Goal: Check status: Check status

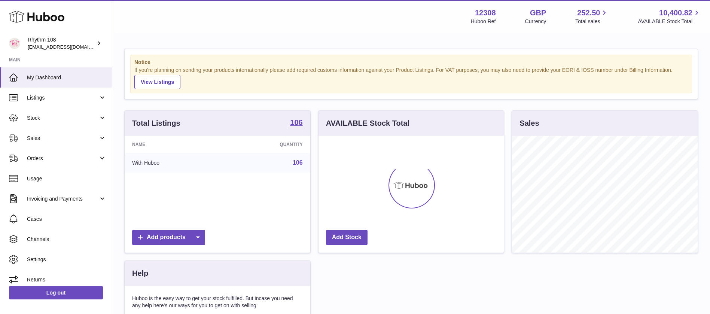
scroll to position [117, 185]
click at [52, 121] on span "Stock" at bounding box center [63, 118] width 72 height 7
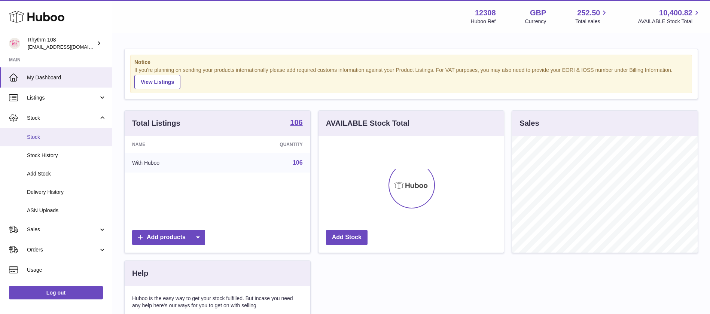
click at [50, 141] on link "Stock" at bounding box center [56, 137] width 112 height 18
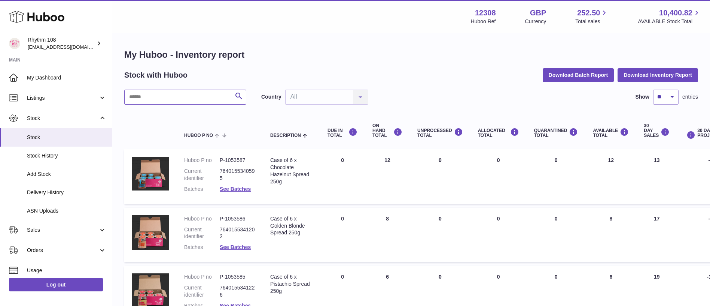
click at [162, 100] on input "text" at bounding box center [185, 97] width 122 height 15
paste input "*****"
type input "*****"
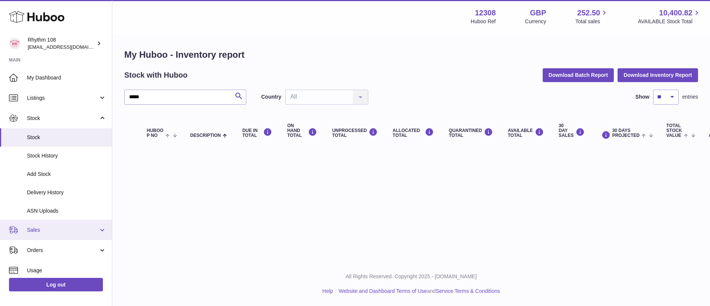
click at [43, 234] on link "Sales" at bounding box center [56, 229] width 112 height 20
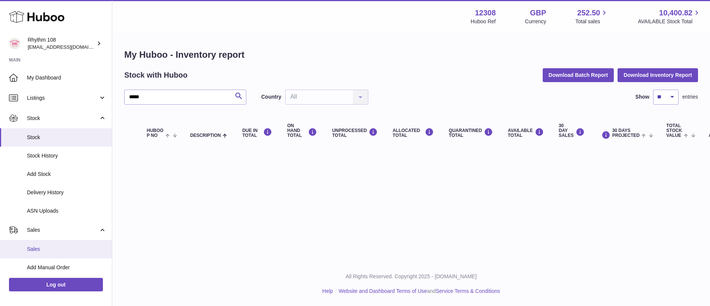
click at [45, 254] on link "Sales" at bounding box center [56, 249] width 112 height 18
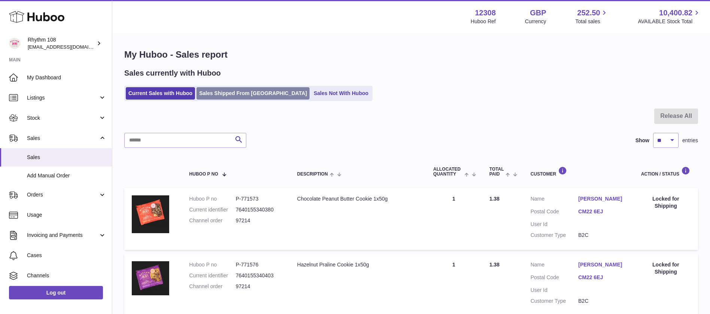
click at [233, 93] on link "Sales Shipped From Huboo" at bounding box center [253, 93] width 113 height 12
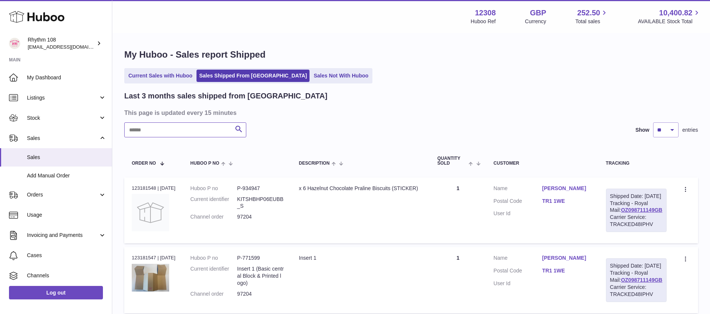
click at [182, 130] on input "text" at bounding box center [185, 129] width 122 height 15
paste input "*****"
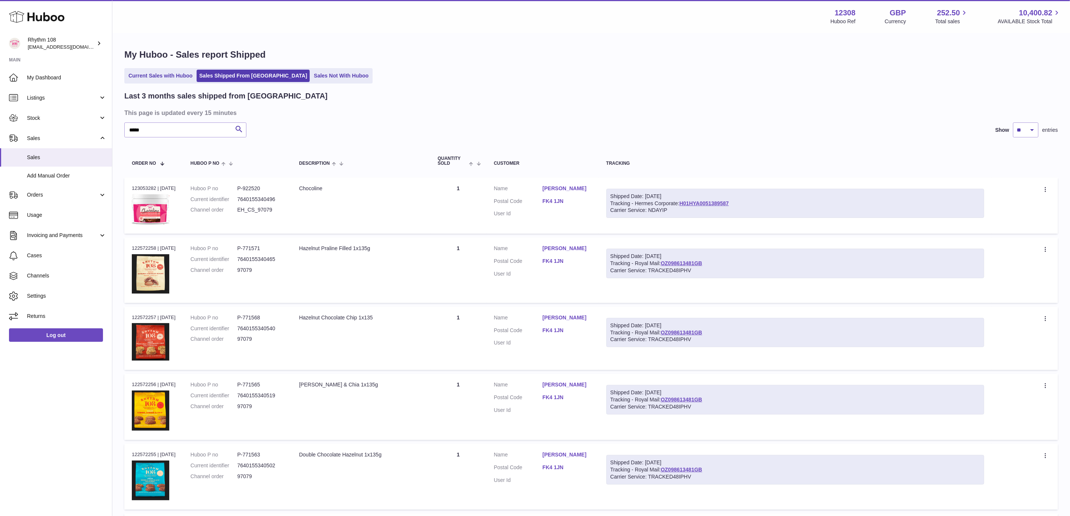
drag, startPoint x: 382, startPoint y: 97, endPoint x: 218, endPoint y: 107, distance: 164.7
click at [379, 97] on div "Last 3 months sales shipped from Huboo" at bounding box center [591, 96] width 934 height 10
drag, startPoint x: 190, startPoint y: 130, endPoint x: 31, endPoint y: 124, distance: 159.7
click at [31, 124] on div "Huboo Rhythm 108 orders@rhythm108.com Main My Dashboard Listings Not with Huboo…" at bounding box center [535, 466] width 1070 height 932
paste input "text"
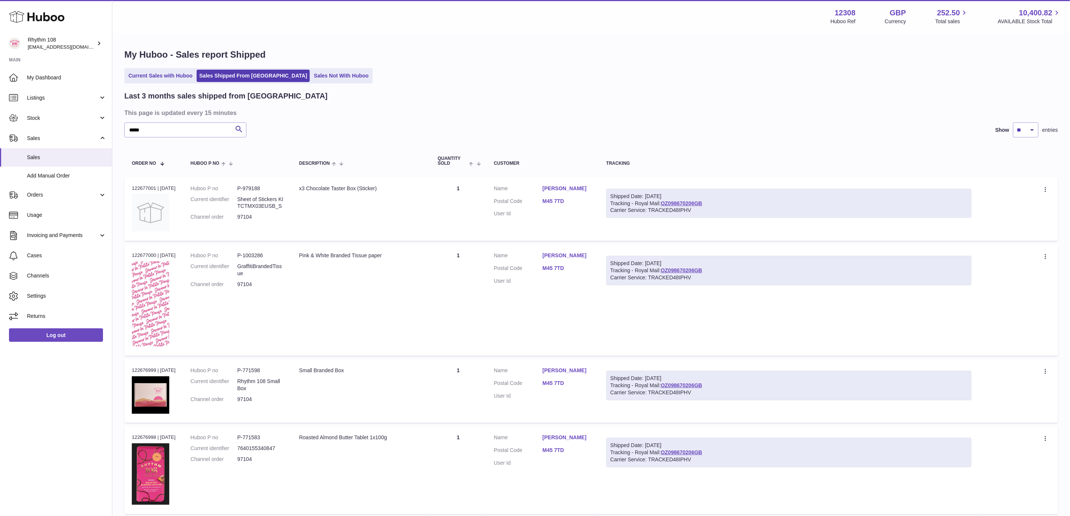
drag, startPoint x: 507, startPoint y: 121, endPoint x: 548, endPoint y: 155, distance: 52.9
drag, startPoint x: 688, startPoint y: 97, endPoint x: 869, endPoint y: 314, distance: 282.7
click at [689, 97] on div "Last 3 months sales shipped from Huboo" at bounding box center [591, 96] width 934 height 10
click at [690, 202] on link "OZ098670206GB" at bounding box center [682, 203] width 42 height 6
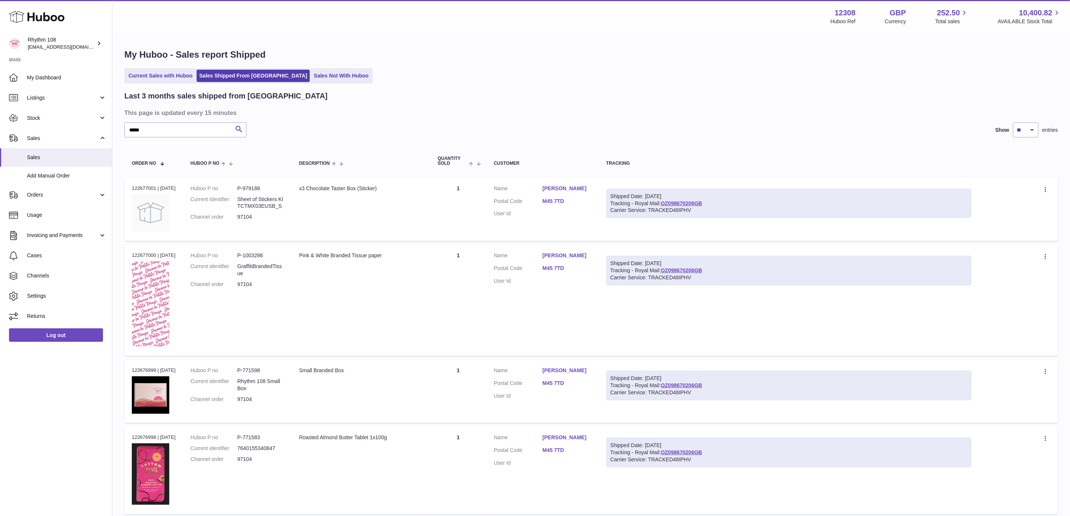
click at [365, 96] on div "Last 3 months sales shipped from Huboo" at bounding box center [591, 96] width 934 height 10
drag, startPoint x: 157, startPoint y: 128, endPoint x: 43, endPoint y: 93, distance: 119.3
paste input "text"
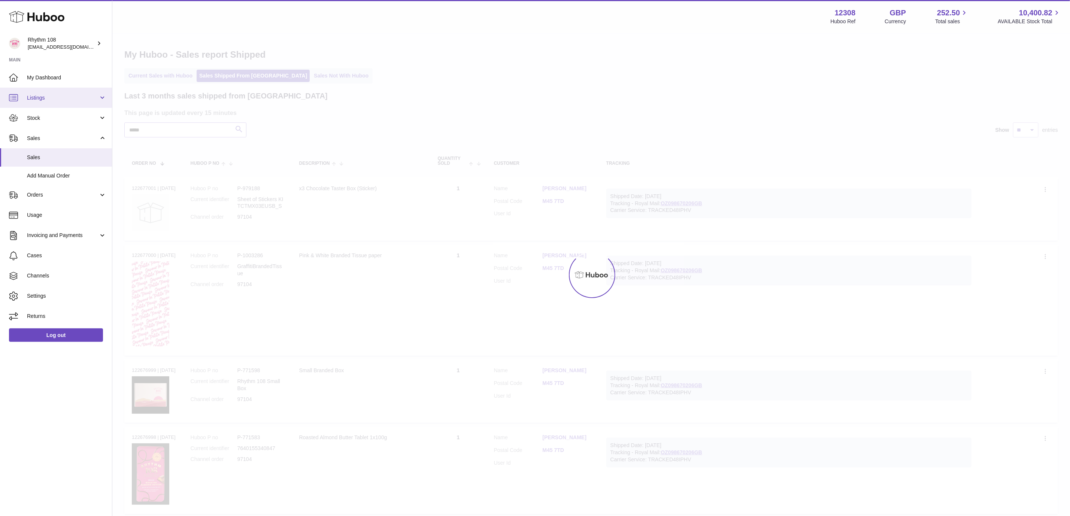
type input "*****"
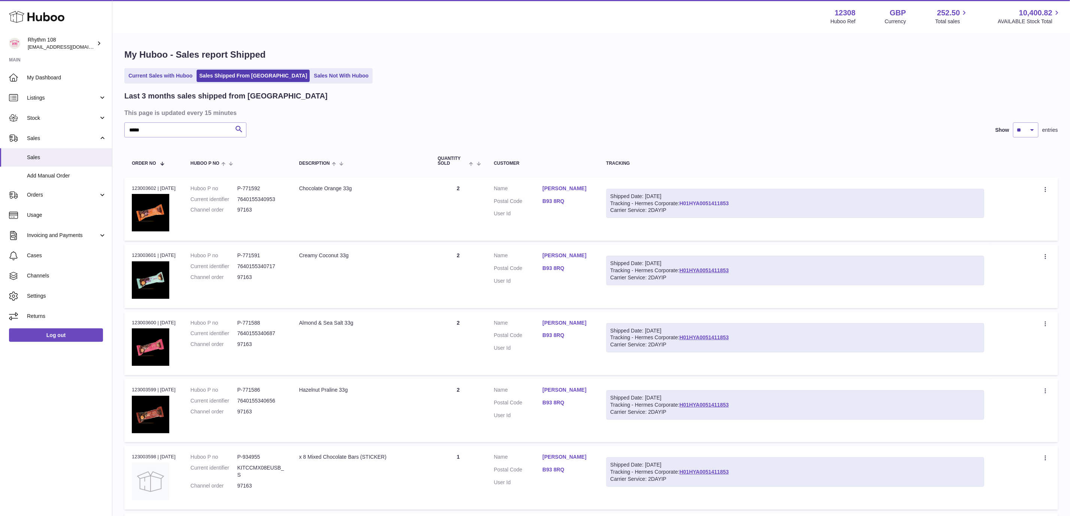
click at [687, 202] on link "H01HYA0051411853" at bounding box center [703, 203] width 49 height 6
drag, startPoint x: 854, startPoint y: 103, endPoint x: 938, endPoint y: 3, distance: 131.3
click at [710, 100] on div "Last 3 months sales shipped from Huboo This page is updated every 15 minutes **…" at bounding box center [591, 402] width 934 height 622
drag, startPoint x: 508, startPoint y: 10, endPoint x: 488, endPoint y: 17, distance: 21.4
click at [505, 10] on div "Menu Huboo 12308 Huboo Ref GBP Currency 252.50 Total sales 10,400.82 AVAILABLE …" at bounding box center [591, 16] width 940 height 17
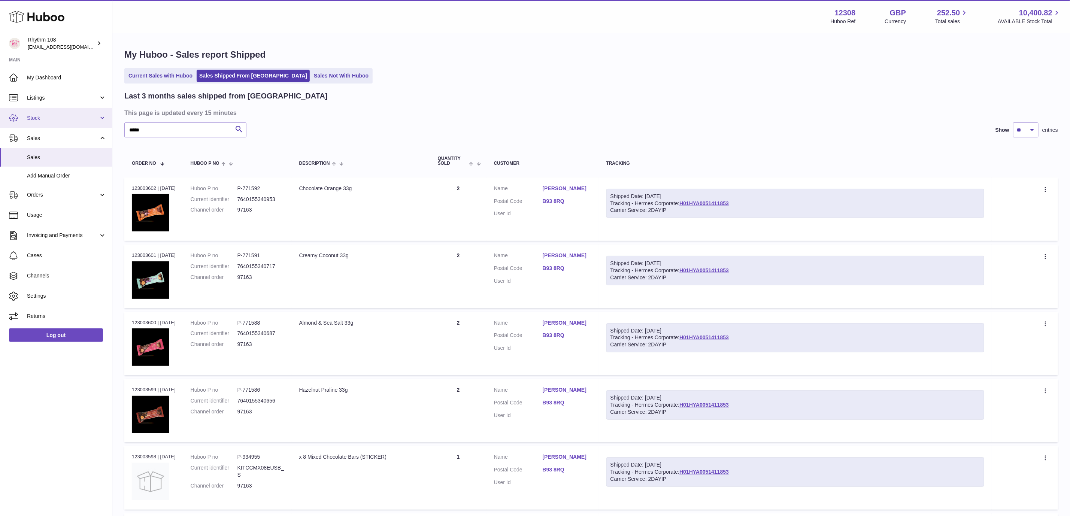
click at [58, 117] on span "Stock" at bounding box center [63, 118] width 72 height 7
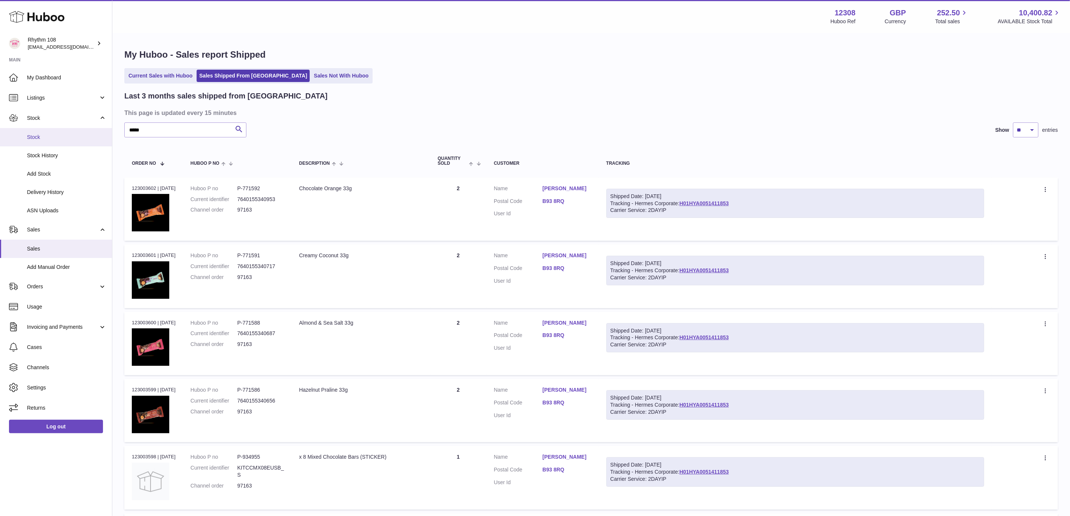
click at [49, 137] on span "Stock" at bounding box center [66, 137] width 79 height 7
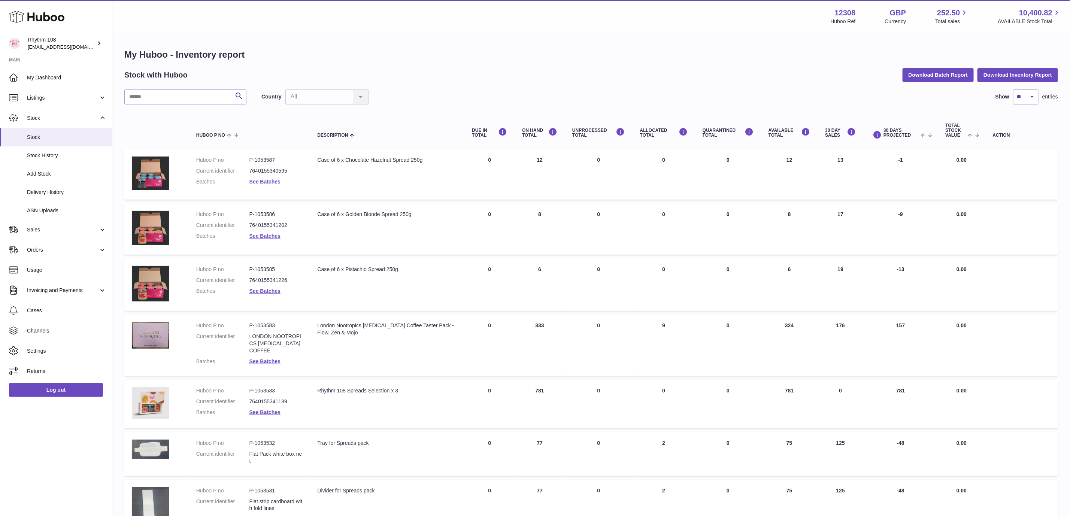
click at [418, 69] on div "Stock with Huboo Download Batch Report Download Inventory Report" at bounding box center [591, 74] width 934 height 13
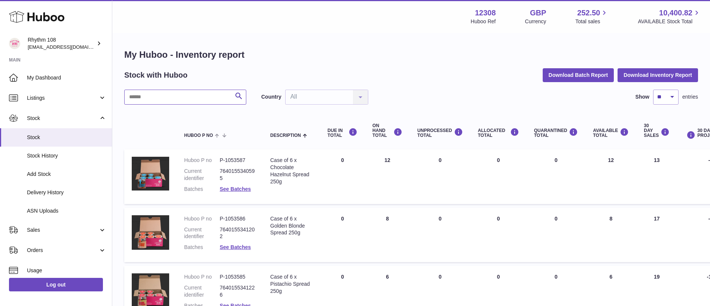
click at [152, 99] on input "text" at bounding box center [185, 97] width 122 height 15
type input "******"
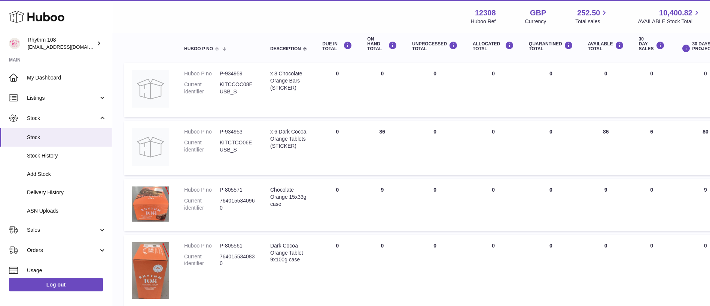
scroll to position [88, 0]
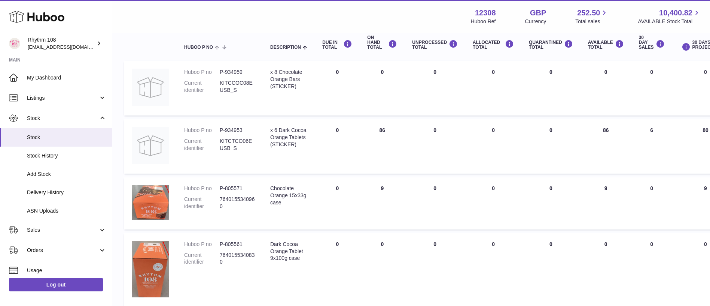
click at [154, 13] on div "Menu Huboo 12308 Huboo Ref GBP Currency 252.50 Total sales 10,400.82 AVAILABLE …" at bounding box center [411, 16] width 580 height 17
